Goal: Check status: Check status

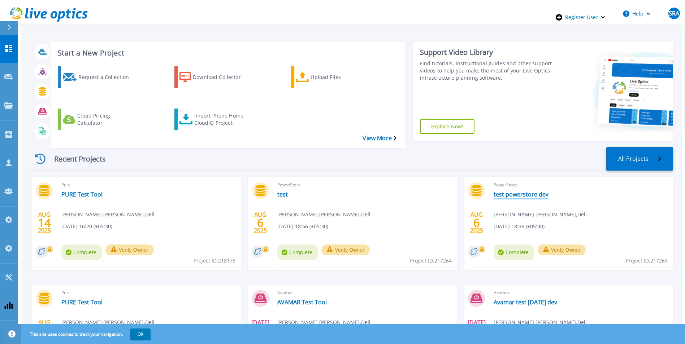
click at [508, 191] on link "test powerstore dev" at bounding box center [520, 194] width 55 height 7
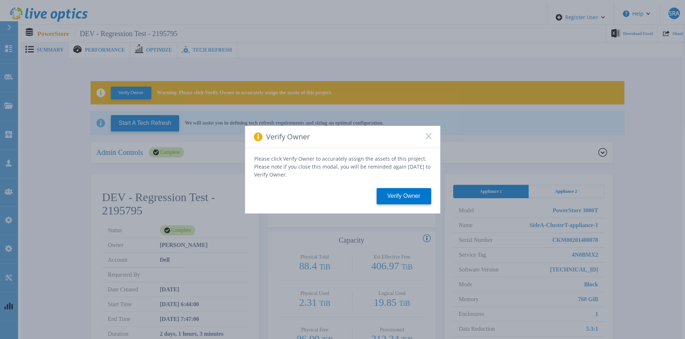
click at [429, 137] on rect at bounding box center [428, 136] width 6 height 6
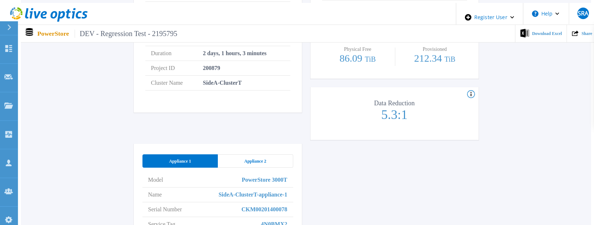
scroll to position [289, 0]
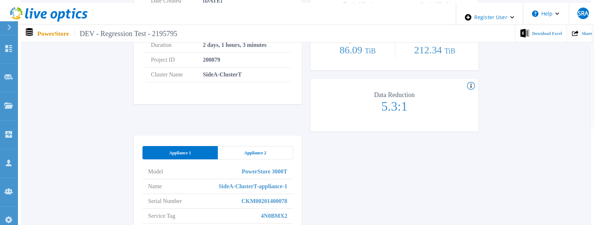
click at [268, 146] on div "Appliance 2" at bounding box center [255, 152] width 75 height 13
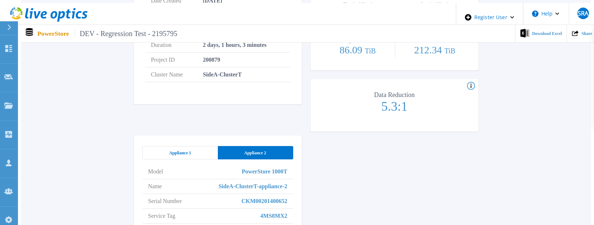
click at [179, 150] on span "Appliance 1" at bounding box center [180, 153] width 22 height 6
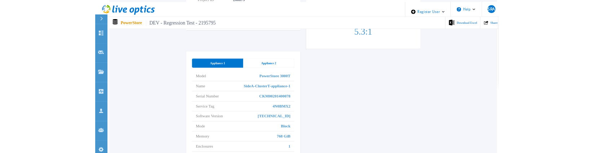
scroll to position [361, 0]
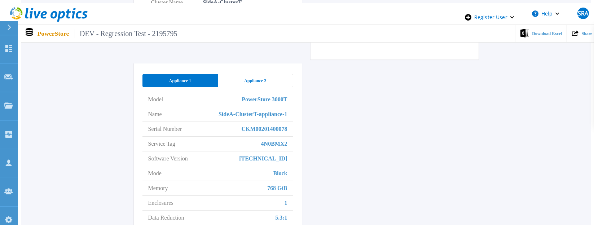
click at [378, 84] on div "DEV - Regression Test - 2195795 Status Complete Owner [PERSON_NAME] Account Del…" at bounding box center [306, 59] width 345 height 492
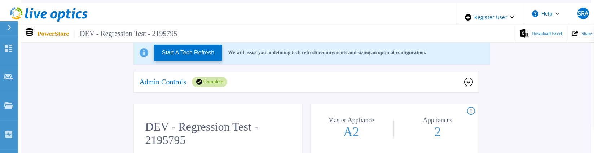
scroll to position [0, 0]
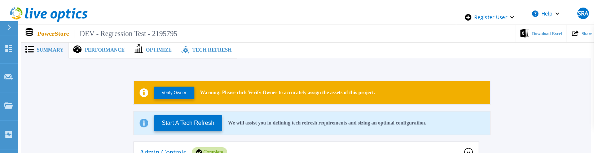
click at [192, 115] on button "Start A Tech Refresh" at bounding box center [188, 123] width 69 height 16
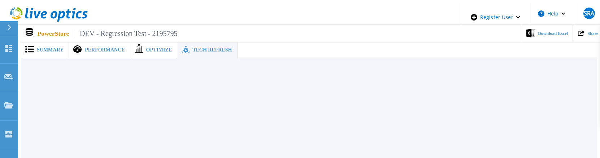
drag, startPoint x: 36, startPoint y: 44, endPoint x: 47, endPoint y: 57, distance: 16.6
click at [37, 48] on span "Summary" at bounding box center [50, 50] width 27 height 5
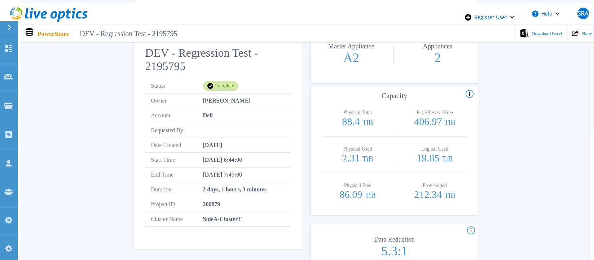
scroll to position [361, 0]
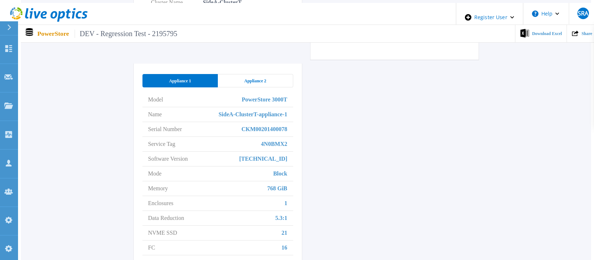
click at [455, 223] on div "DEV - Regression Test - 2195795 Status Complete Owner [PERSON_NAME] Account Del…" at bounding box center [306, 59] width 345 height 492
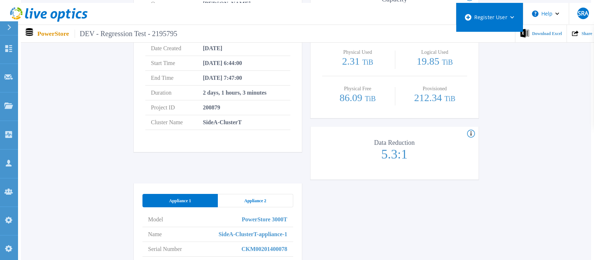
scroll to position [217, 0]
